Goal: Task Accomplishment & Management: Manage account settings

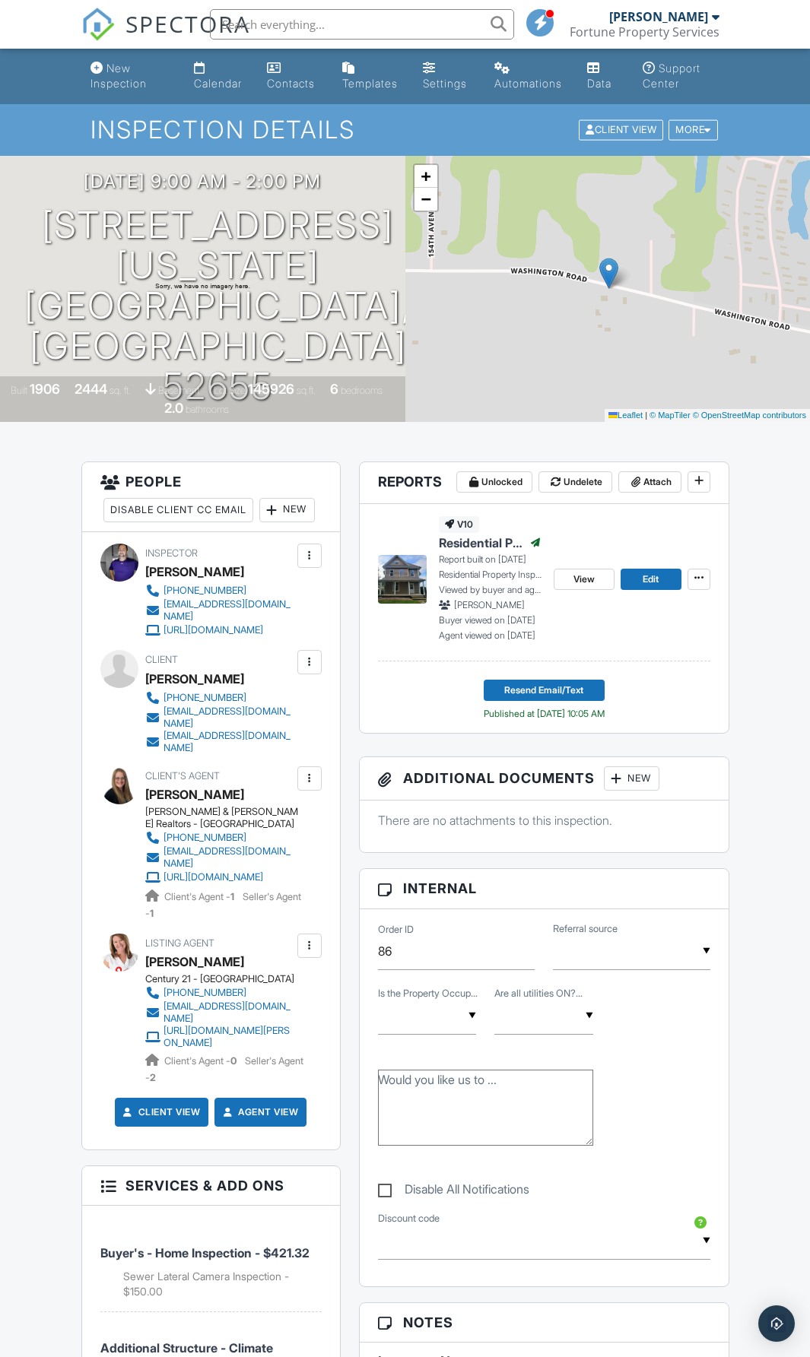
scroll to position [228, 0]
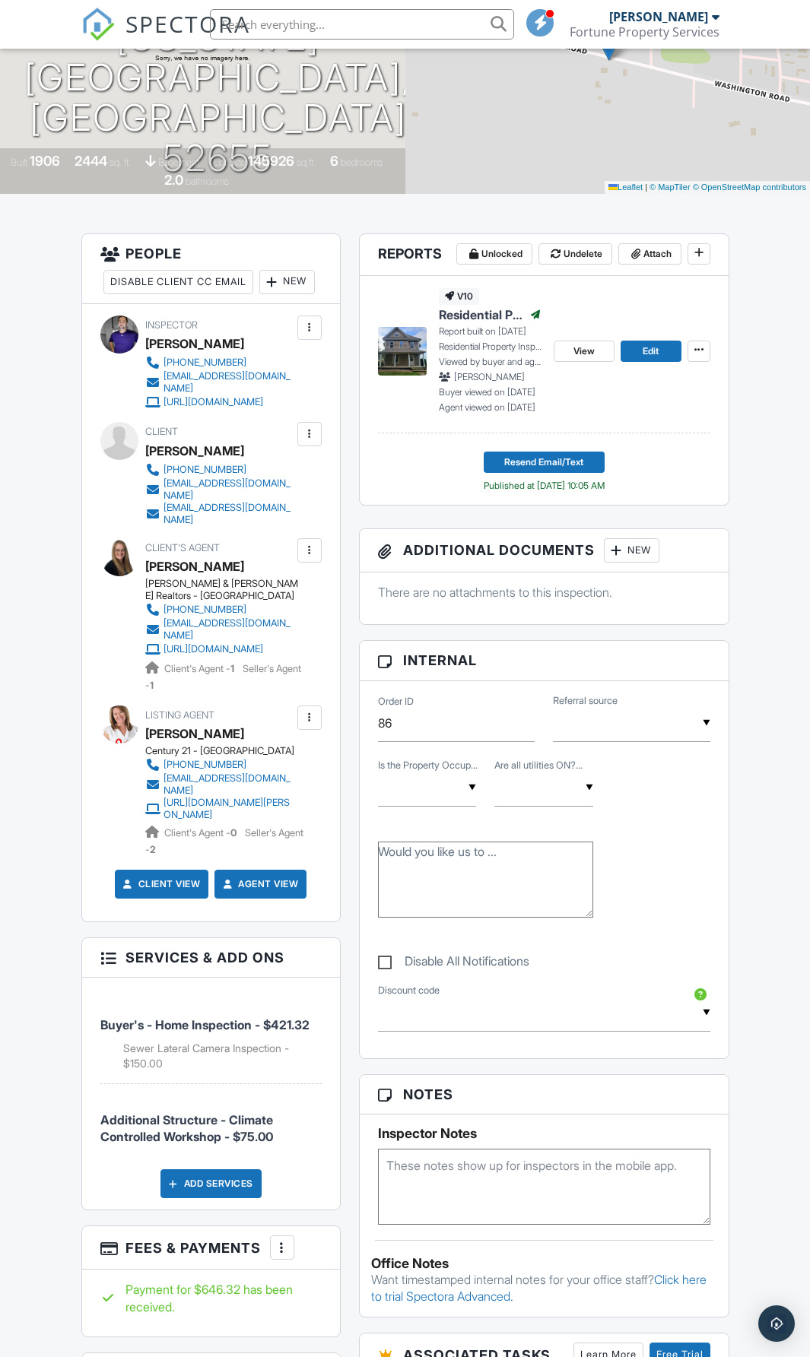
click at [211, 1032] on span "Buyer's - Home Inspection - $421.32" at bounding box center [204, 1024] width 209 height 15
click at [106, 964] on div at bounding box center [107, 956] width 15 height 15
click at [172, 1032] on span "Buyer's - Home Inspection - $421.32" at bounding box center [204, 1024] width 209 height 15
click at [109, 964] on div at bounding box center [107, 956] width 15 height 15
click at [243, 1073] on li "Buyer's - Home Inspection - $421.32 Sewer Lateral Camera Inspection - $150.00" at bounding box center [210, 1036] width 221 height 95
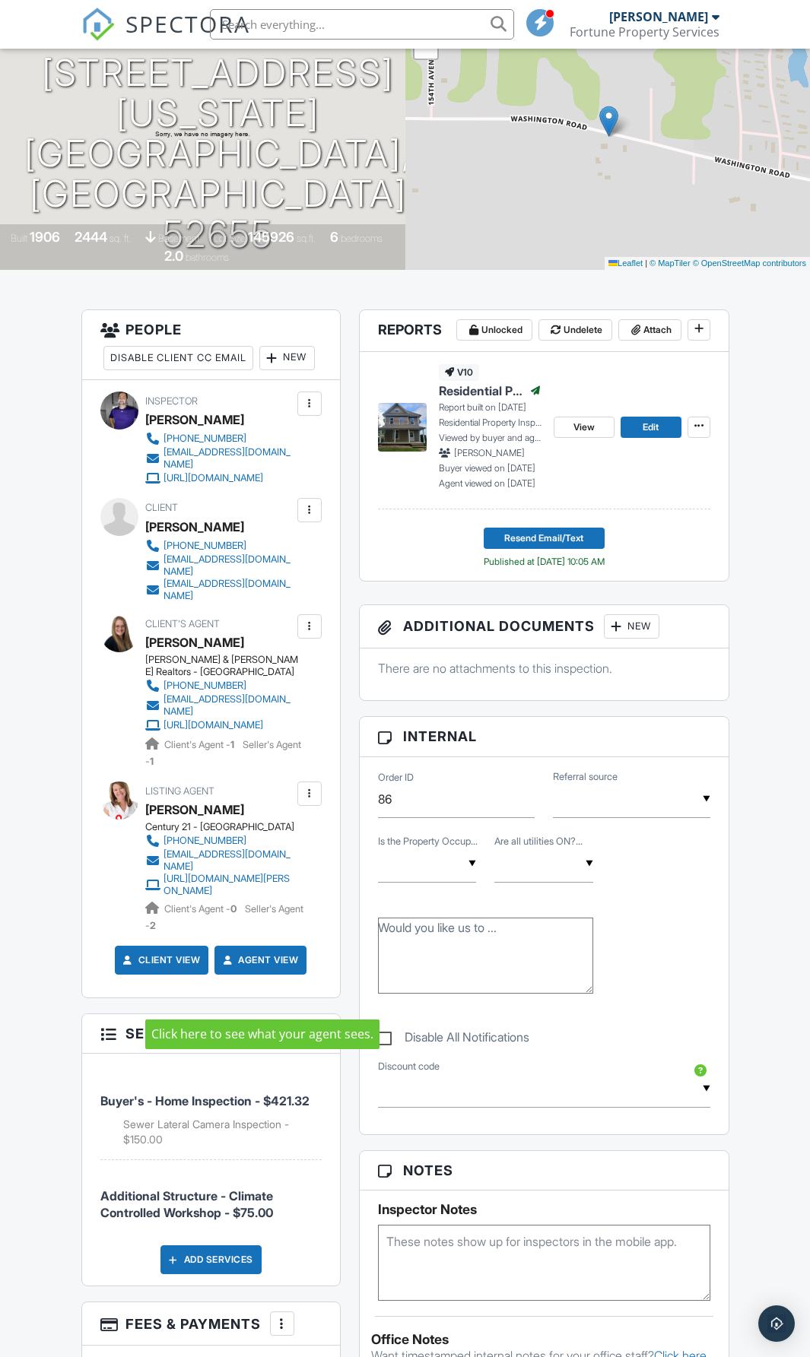
scroll to position [456, 0]
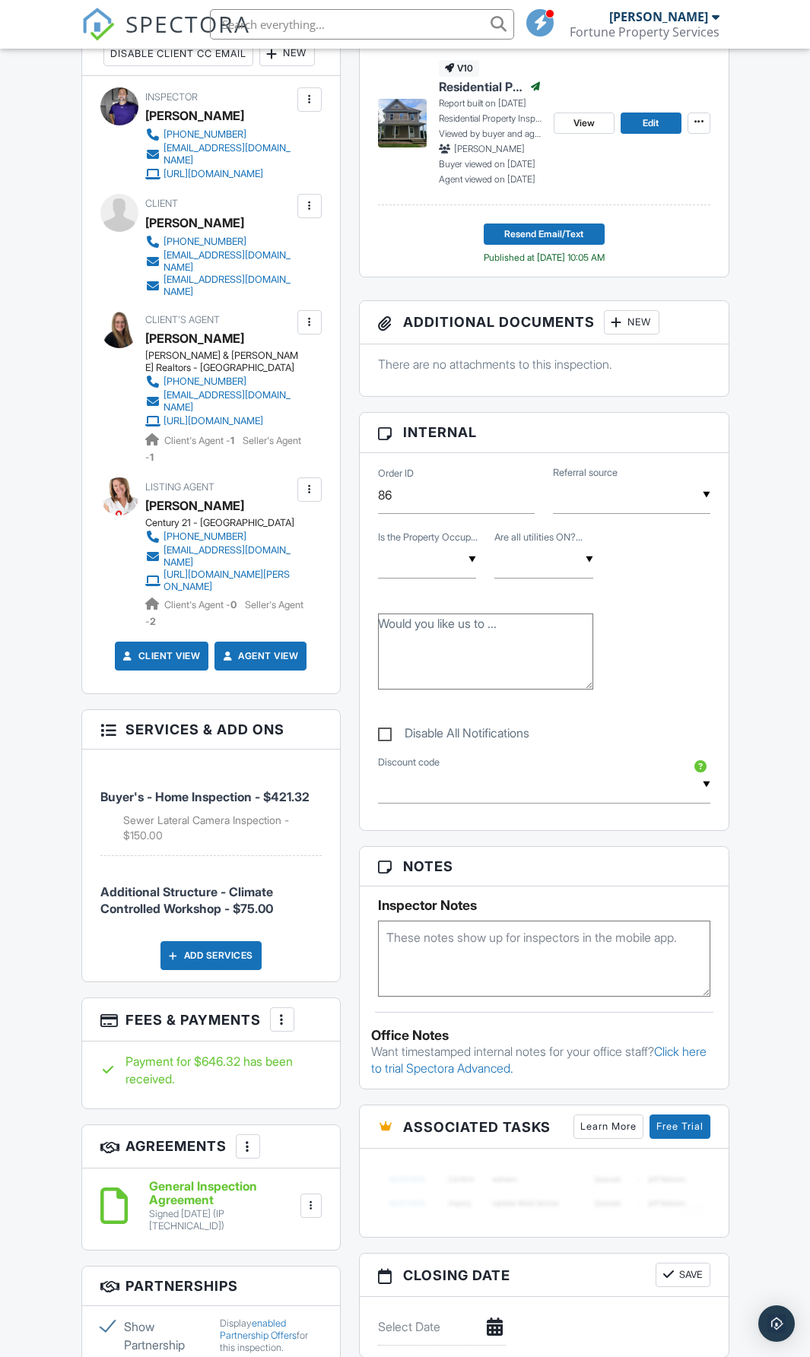
click at [157, 11] on span "SPECTORA" at bounding box center [187, 24] width 125 height 32
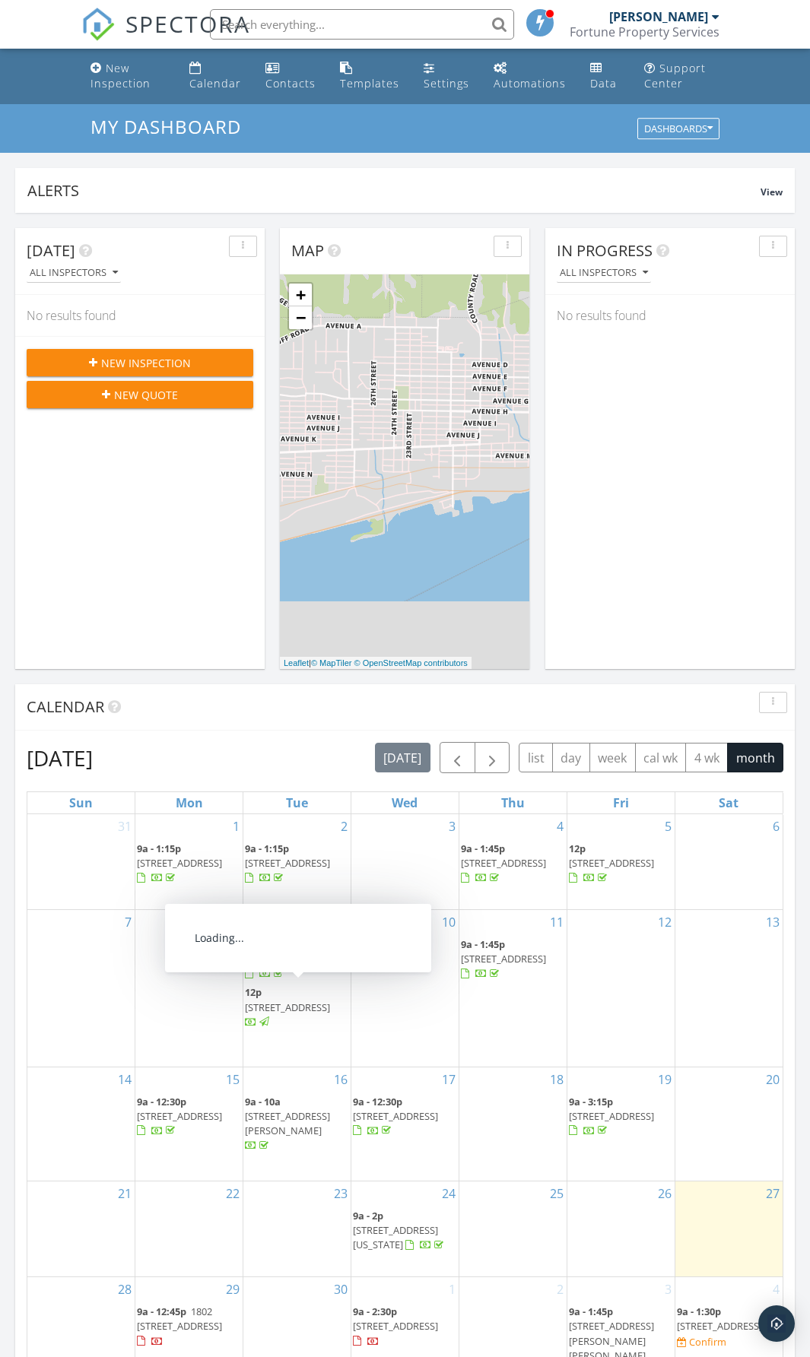
scroll to position [152, 0]
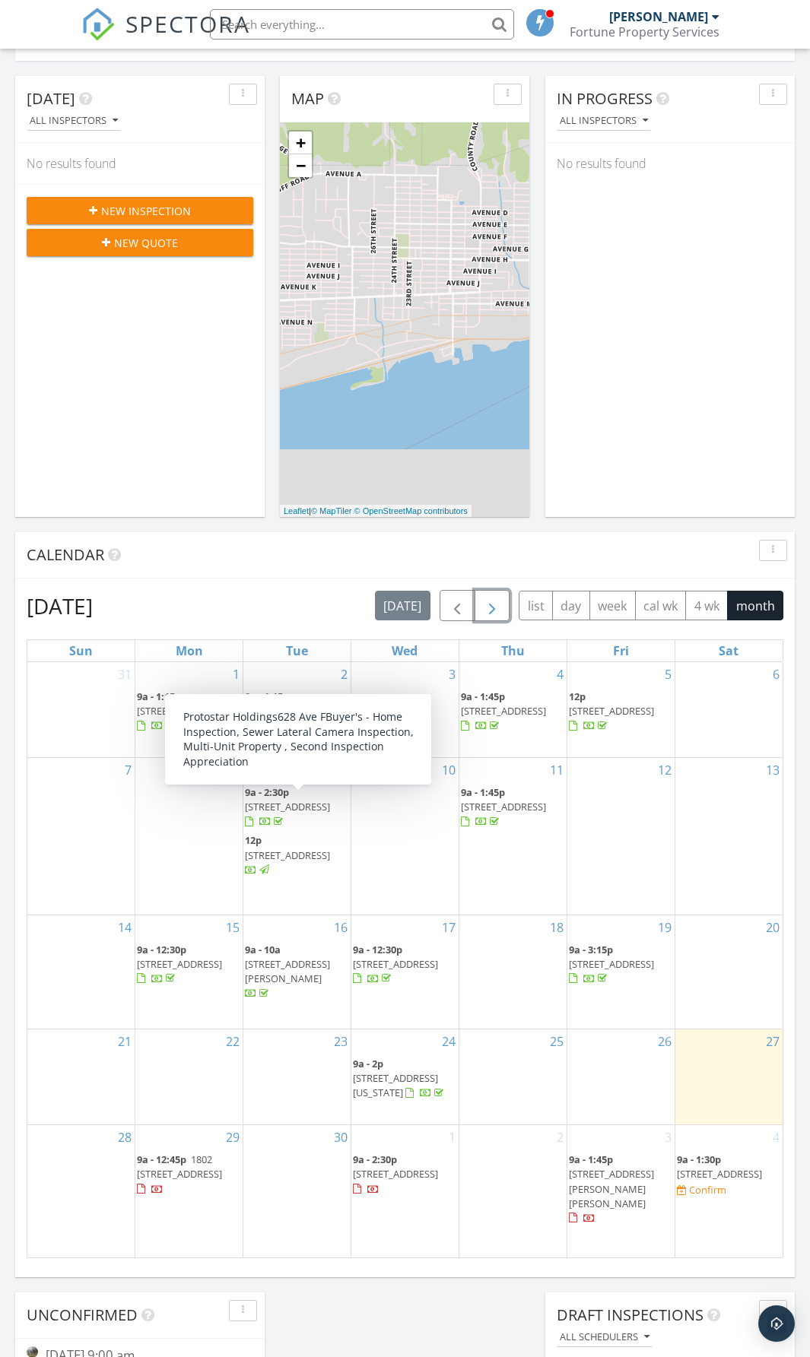
click at [494, 606] on span "button" at bounding box center [492, 606] width 18 height 18
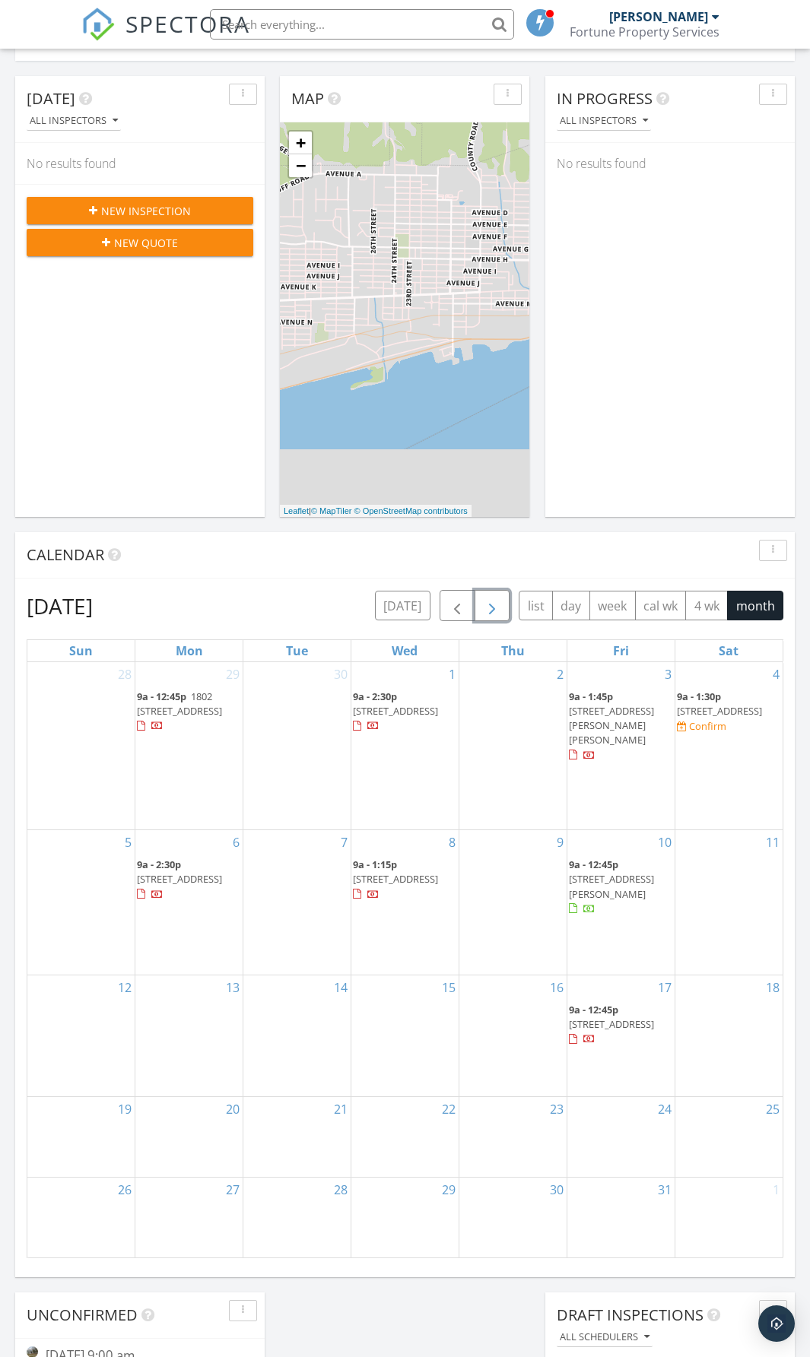
click at [400, 872] on span "526 S Central Ave, Burlington 52601" at bounding box center [395, 879] width 85 height 14
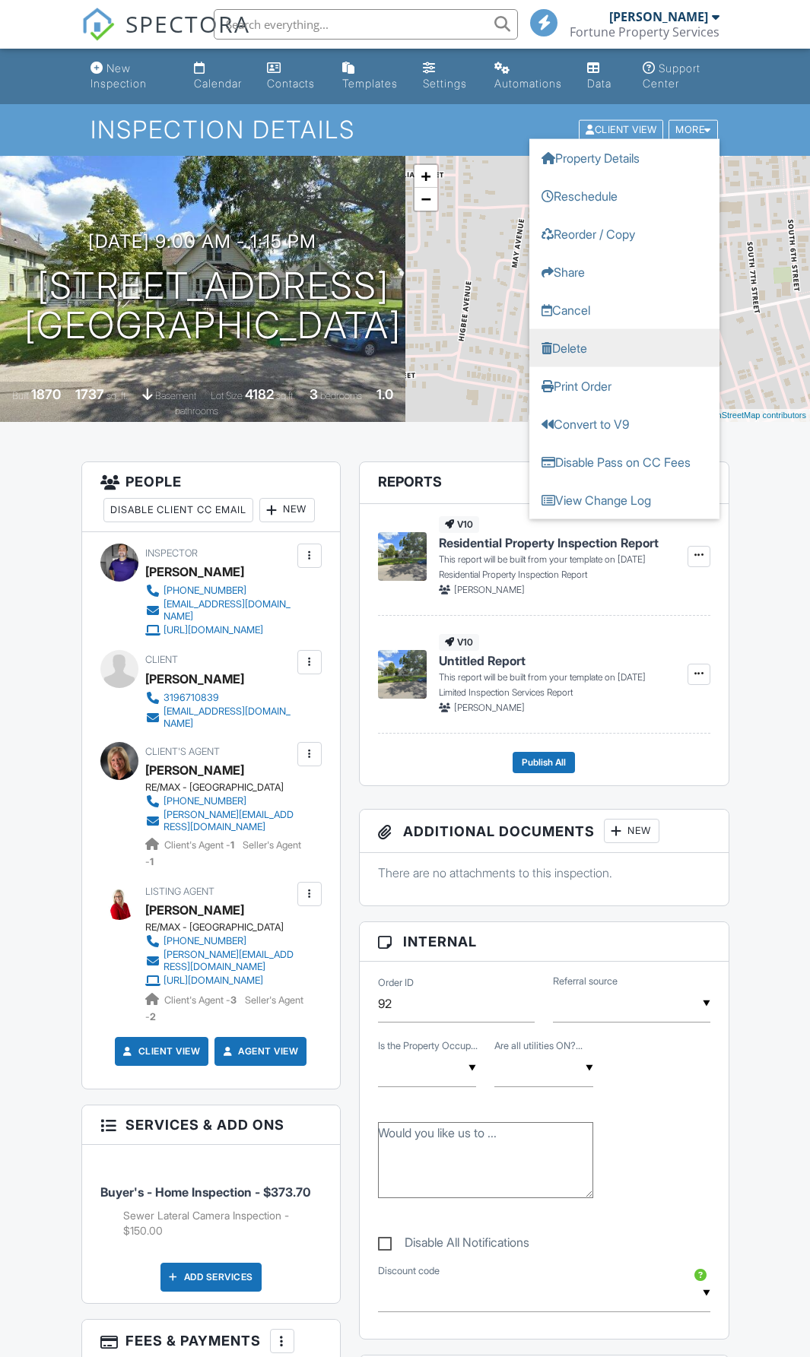
click at [580, 350] on link "Delete" at bounding box center [624, 348] width 190 height 38
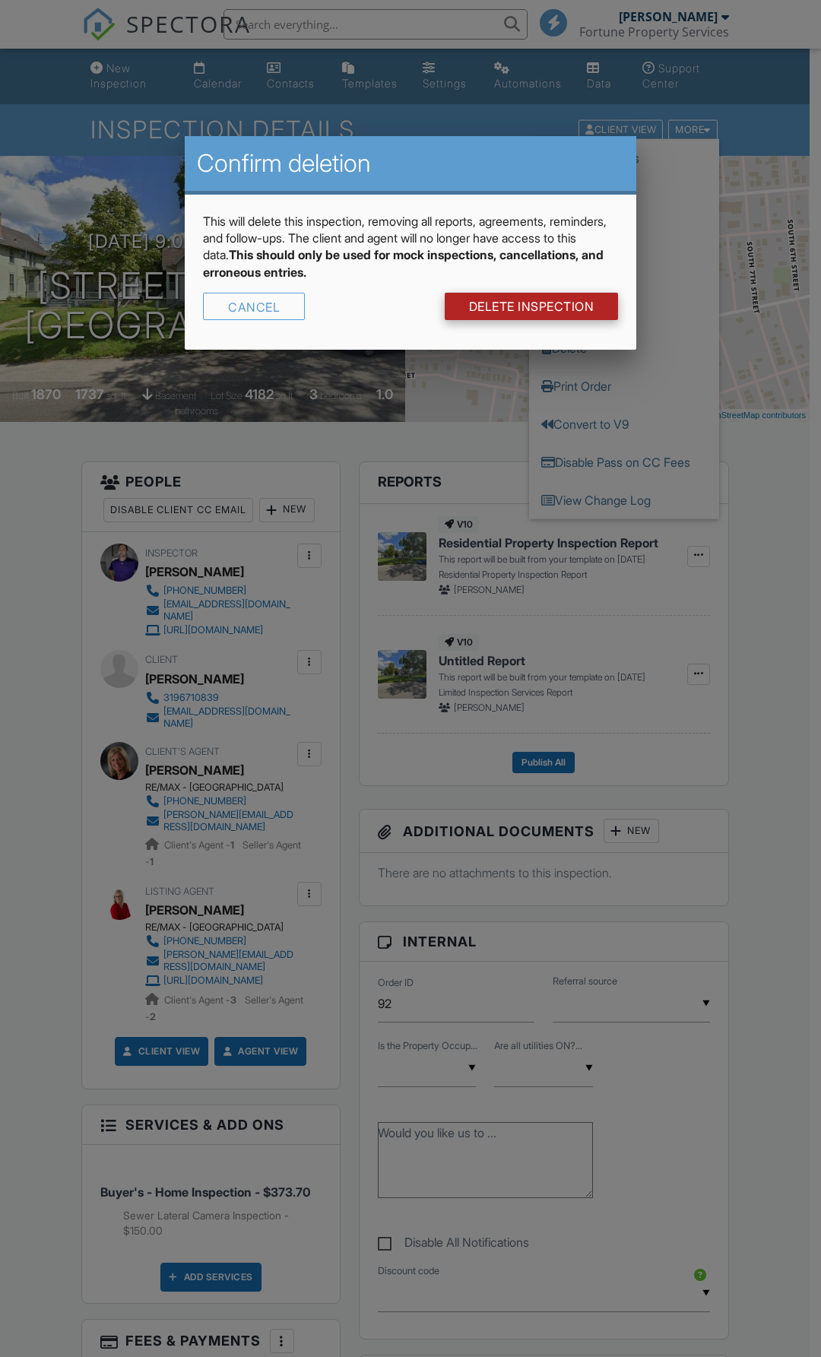
click at [511, 297] on link "DELETE Inspection" at bounding box center [532, 306] width 174 height 27
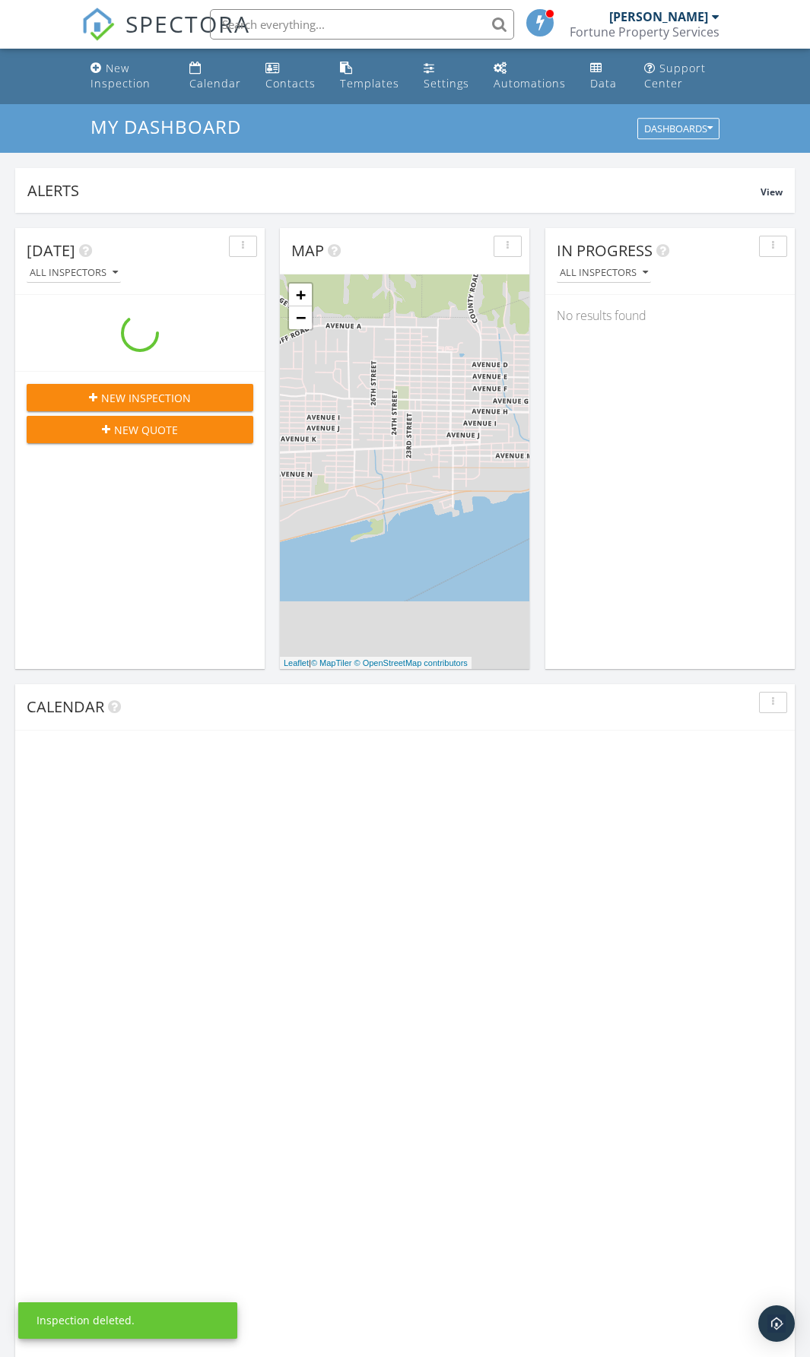
scroll to position [1407, 833]
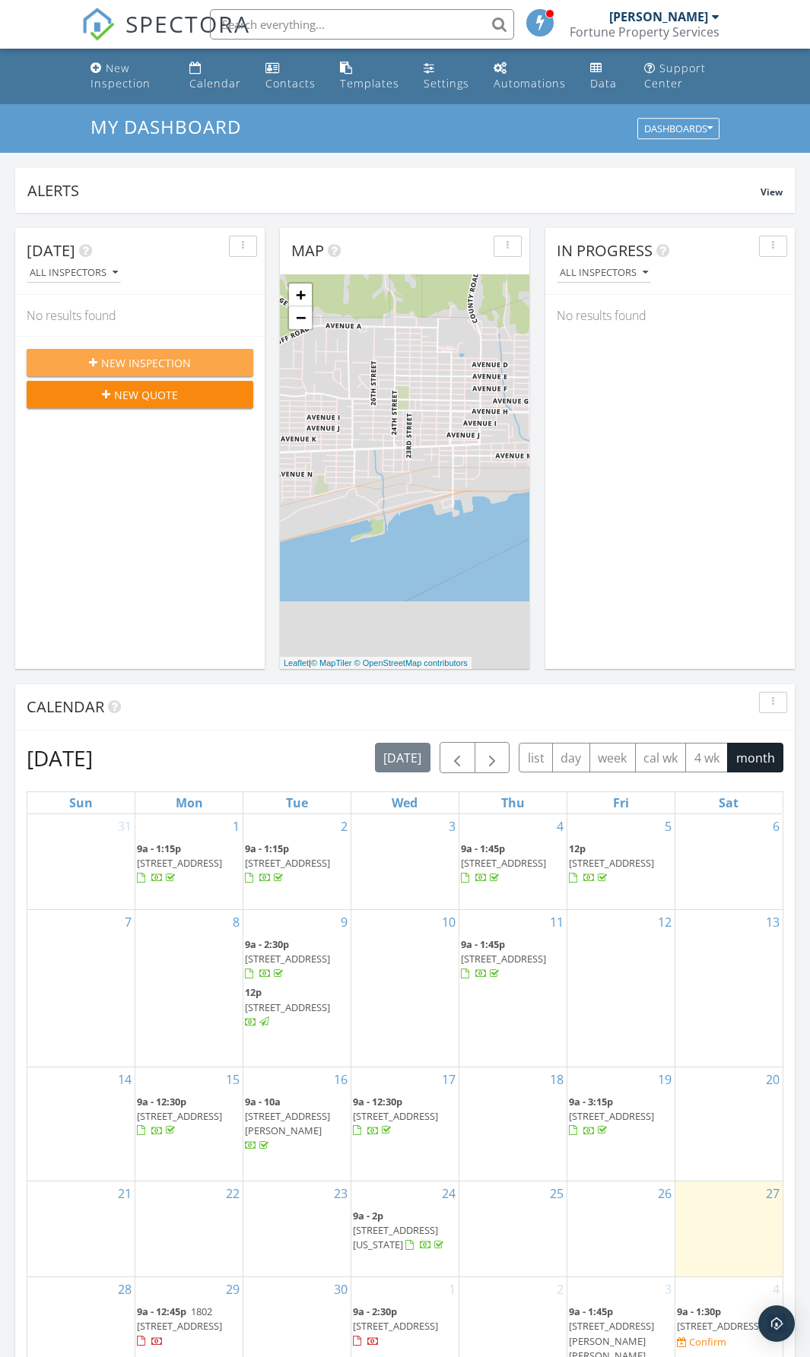
click at [144, 364] on span "New Inspection" at bounding box center [146, 363] width 90 height 16
